Goal: Information Seeking & Learning: Check status

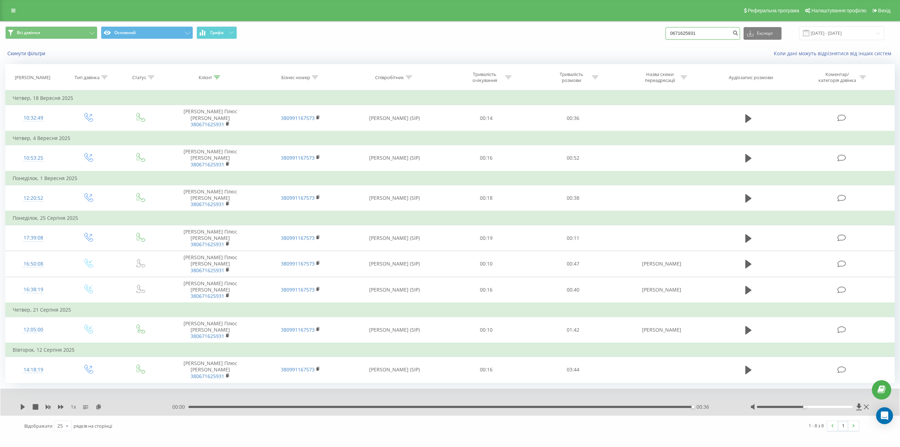
drag, startPoint x: 708, startPoint y: 36, endPoint x: 666, endPoint y: 35, distance: 41.5
click at [666, 35] on div "Всі дзвінки Основний Графік 0671625931 Експорт .csv .xls .xlsx [DATE] - [DATE]" at bounding box center [450, 33] width 890 height 14
paste input "[PHONE_NUMBER]"
click at [704, 35] on input "[PHONE_NUMBER]" at bounding box center [703, 33] width 75 height 13
click at [698, 34] on input "(097) 239 1000" at bounding box center [703, 33] width 75 height 13
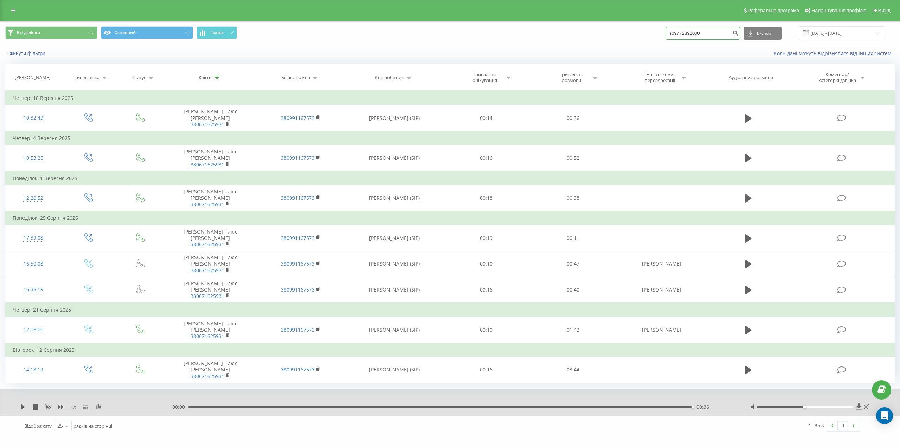
click at [689, 31] on input "(097) 2391000" at bounding box center [703, 33] width 75 height 13
click at [678, 32] on input "(0972391000" at bounding box center [703, 33] width 75 height 13
type input "0972391000"
click at [738, 34] on icon "submit" at bounding box center [736, 32] width 6 height 4
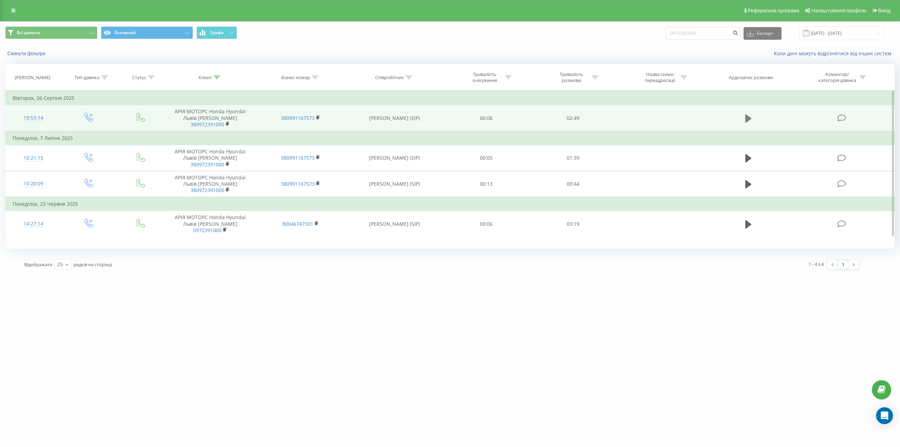
click at [750, 117] on icon at bounding box center [749, 118] width 6 height 8
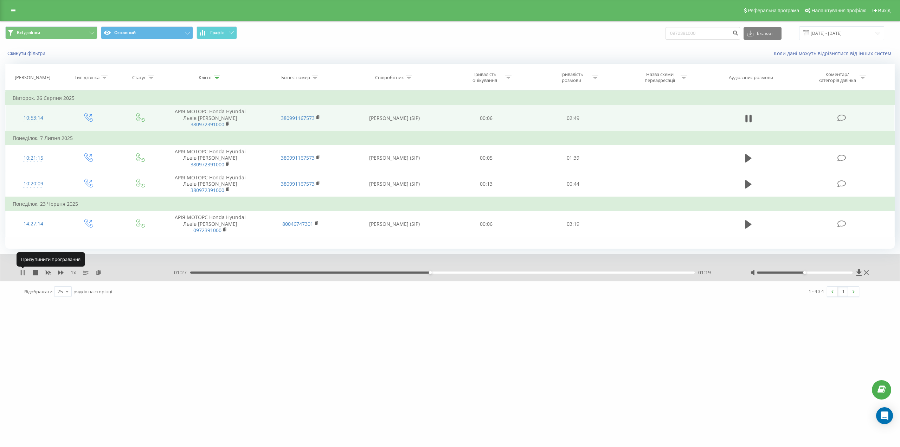
click at [23, 271] on icon at bounding box center [23, 273] width 6 height 6
